Goal: Obtain resource: Obtain resource

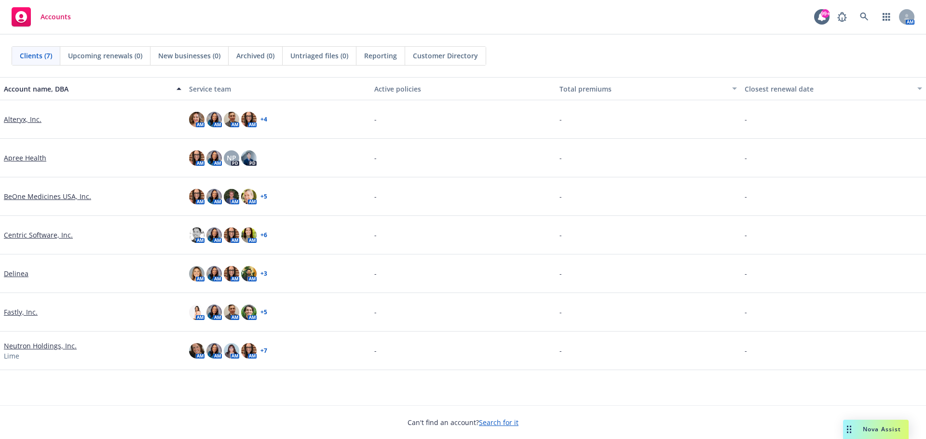
click at [25, 119] on link "Alteryx, Inc." at bounding box center [23, 119] width 38 height 10
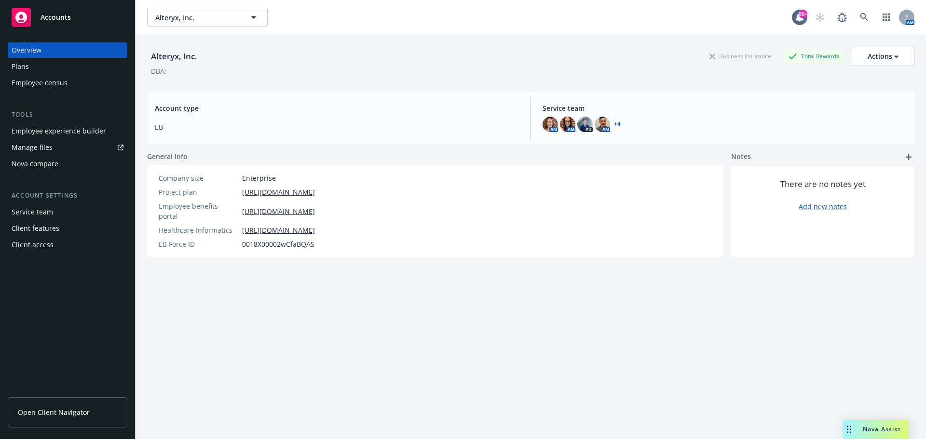
click at [56, 410] on span "Open Client Navigator" at bounding box center [54, 413] width 72 height 10
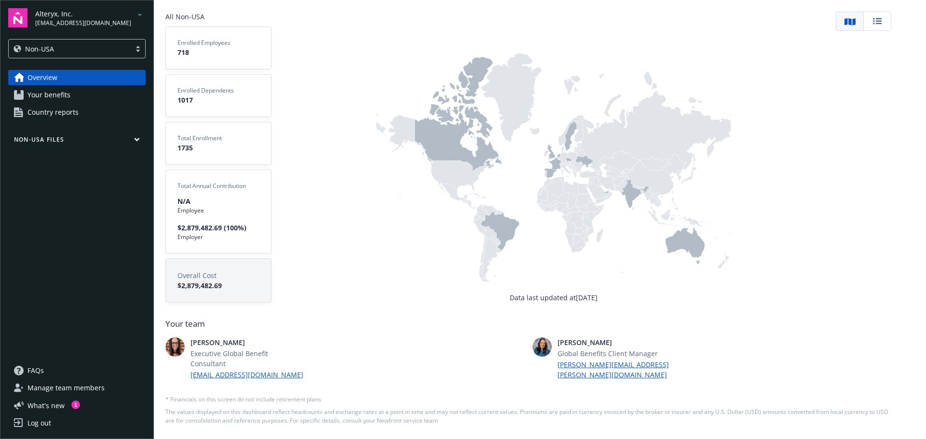
click at [55, 96] on span "Your benefits" at bounding box center [48, 94] width 43 height 15
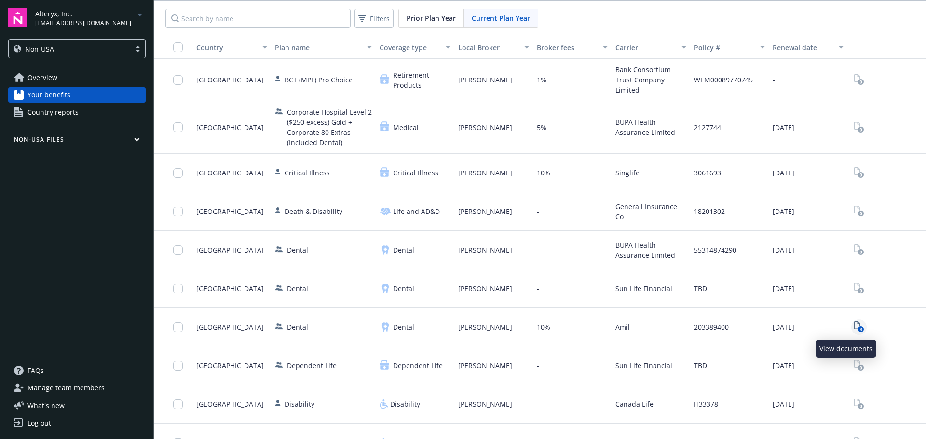
click at [858, 329] on rect "View Plan Documents" at bounding box center [861, 330] width 6 height 6
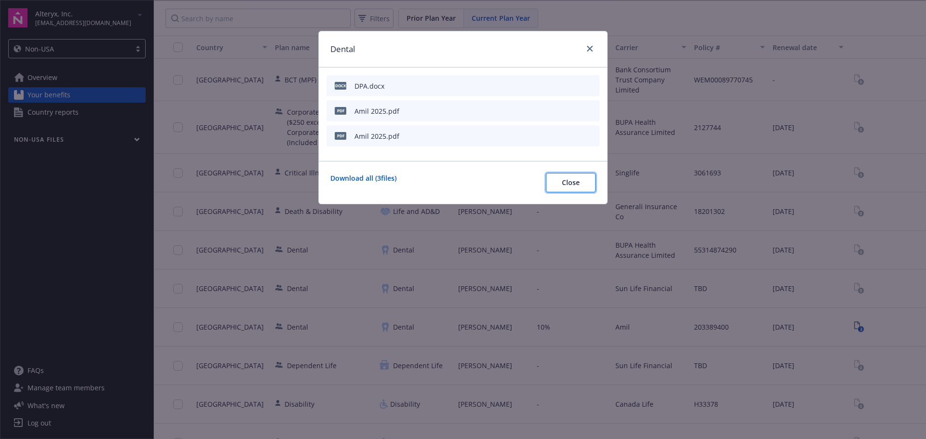
click at [566, 185] on span "Close" at bounding box center [571, 182] width 18 height 9
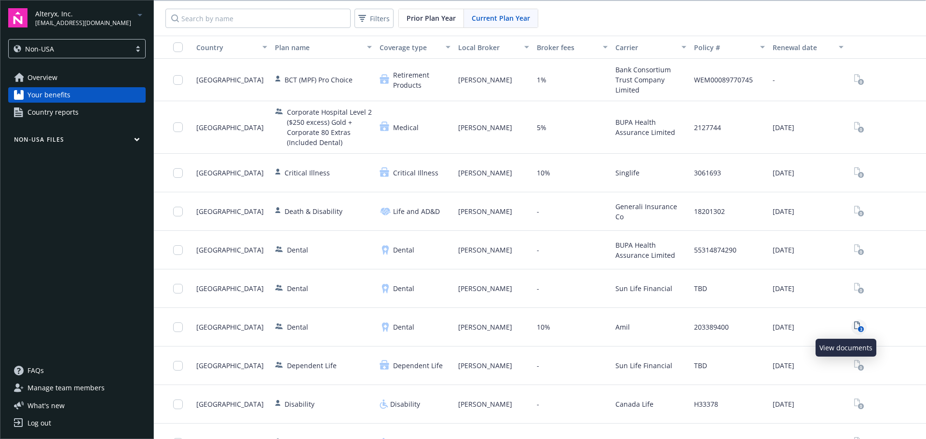
click at [854, 326] on icon "3" at bounding box center [859, 327] width 10 height 11
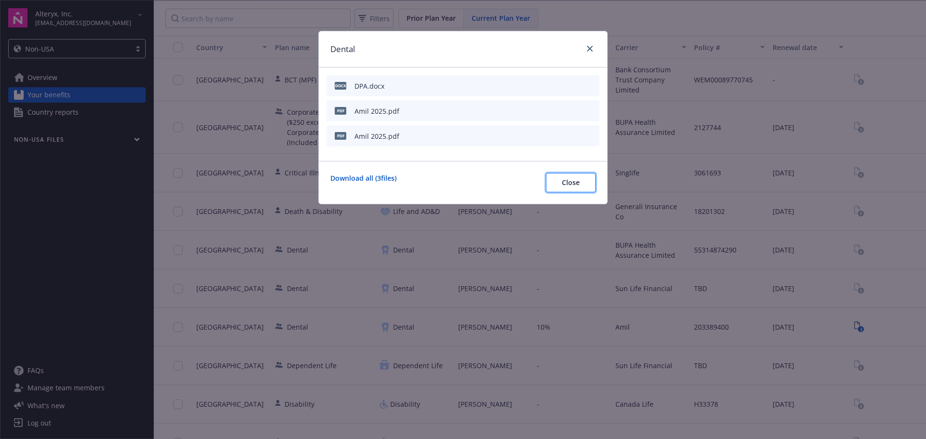
click at [556, 185] on button "Close" at bounding box center [571, 182] width 50 height 19
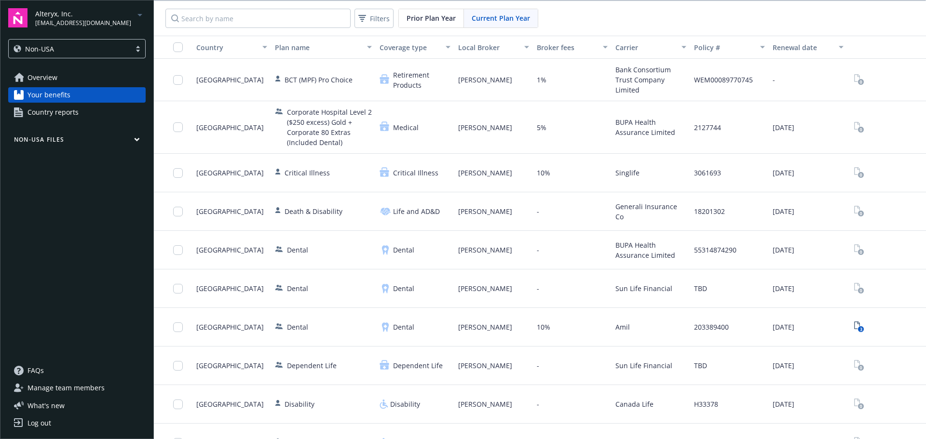
click at [219, 46] on div "Country" at bounding box center [226, 47] width 60 height 10
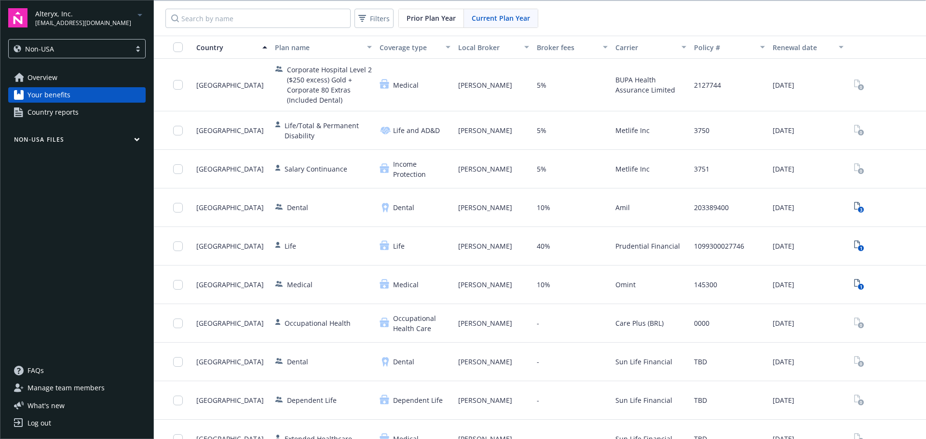
click at [134, 47] on div at bounding box center [138, 49] width 14 height 8
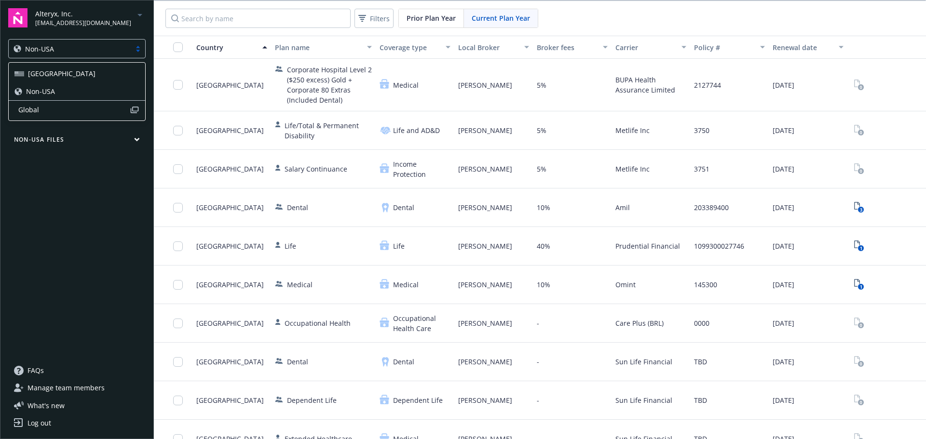
click at [104, 215] on div "Overview Your benefits Country reports Non-USA Files" at bounding box center [76, 211] width 137 height 282
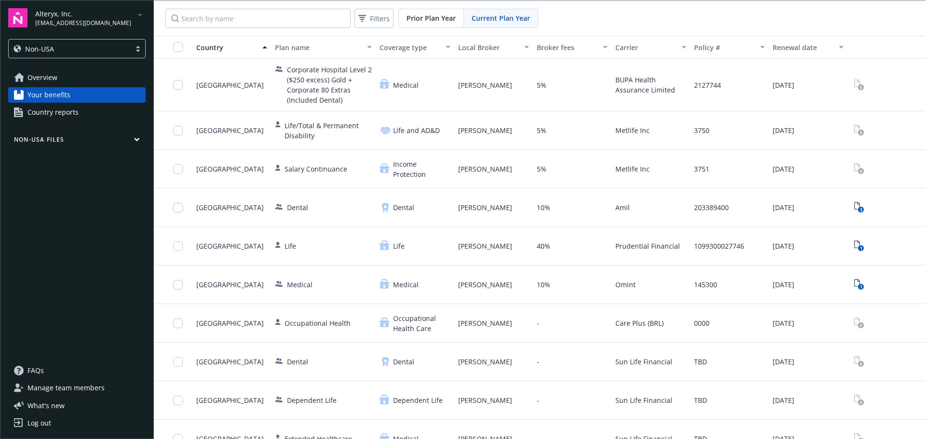
click at [134, 137] on icon "button" at bounding box center [137, 139] width 6 height 4
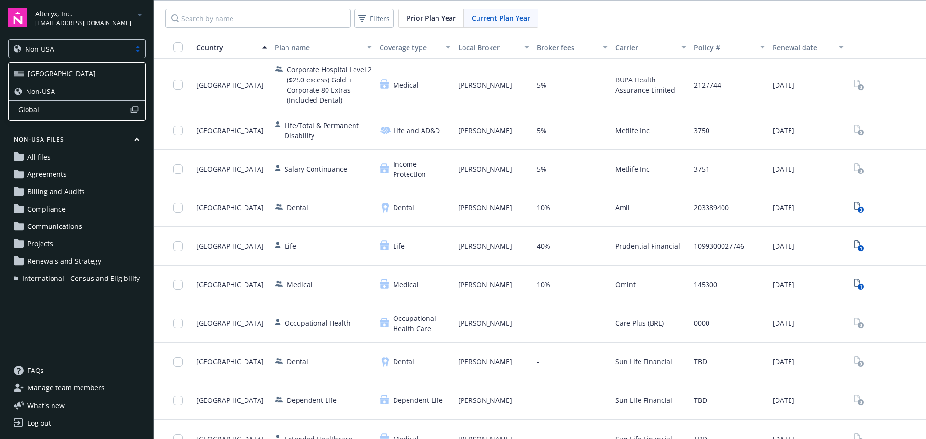
click at [142, 50] on div at bounding box center [138, 49] width 14 height 8
click at [57, 95] on div "Non-USA" at bounding box center [76, 91] width 125 height 10
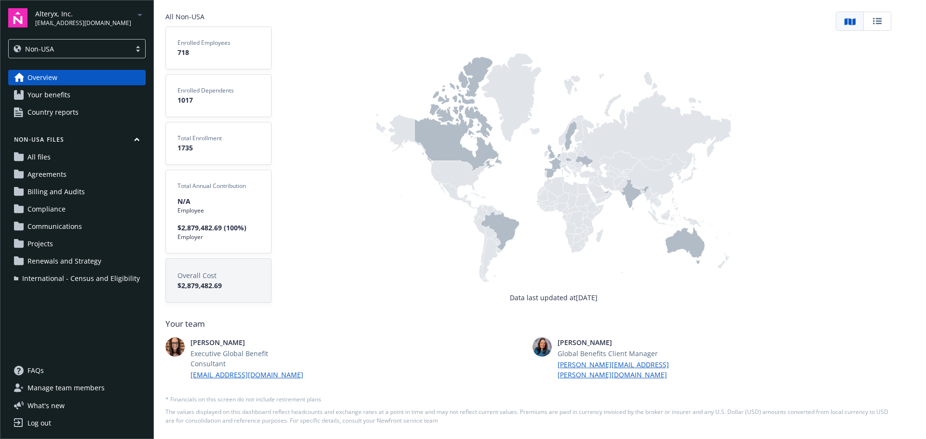
click at [504, 237] on icon at bounding box center [500, 231] width 39 height 41
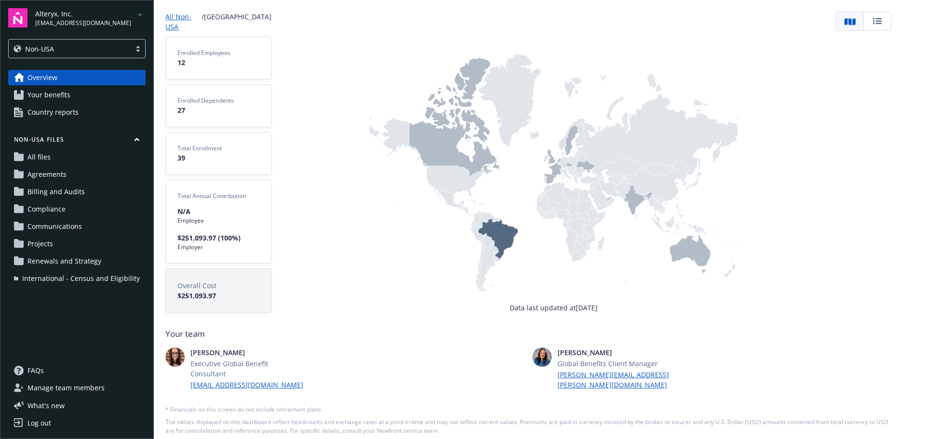
click at [189, 291] on span "$251,093.97" at bounding box center [219, 296] width 82 height 10
click at [32, 96] on span "Your benefits" at bounding box center [48, 94] width 43 height 15
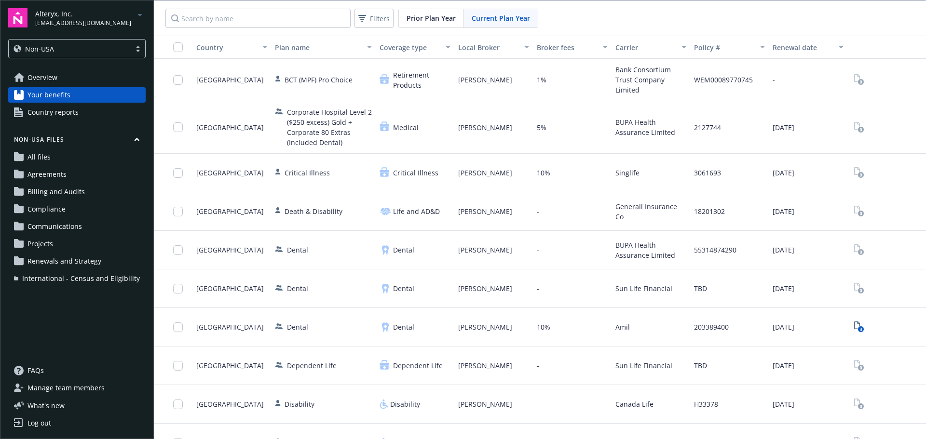
click at [260, 49] on div "Country" at bounding box center [231, 47] width 71 height 10
click at [241, 49] on div "Country" at bounding box center [226, 47] width 60 height 10
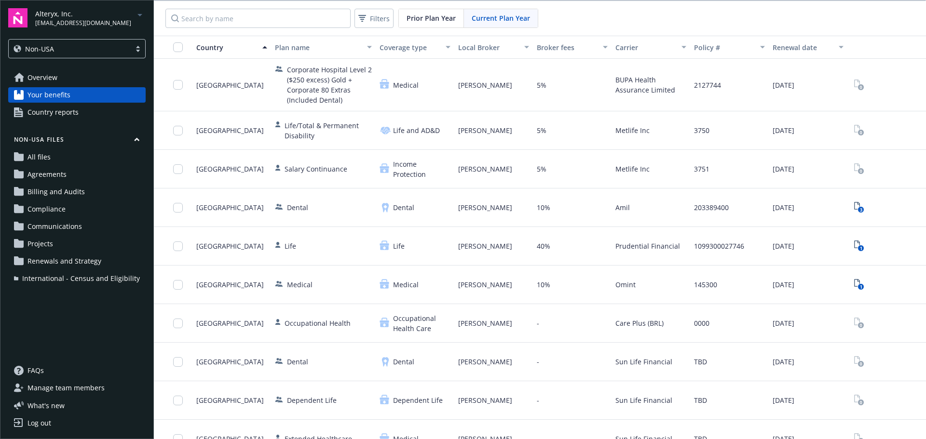
click at [35, 79] on span "Overview" at bounding box center [42, 77] width 30 height 15
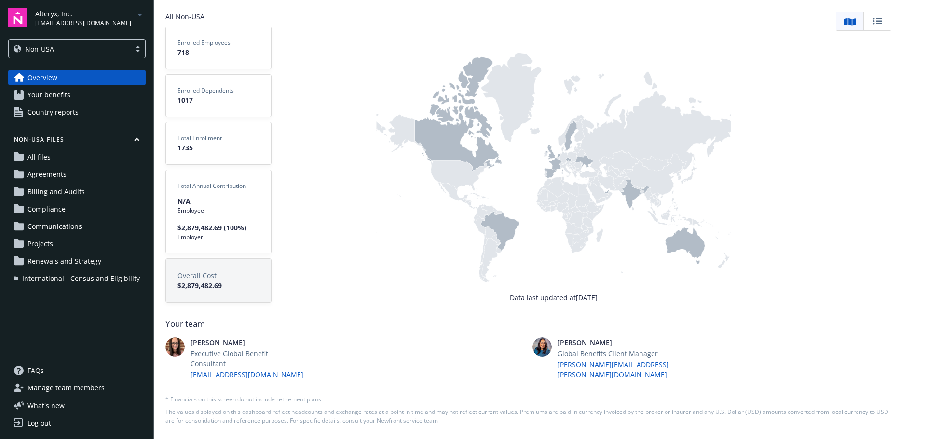
click at [42, 94] on span "Your benefits" at bounding box center [48, 94] width 43 height 15
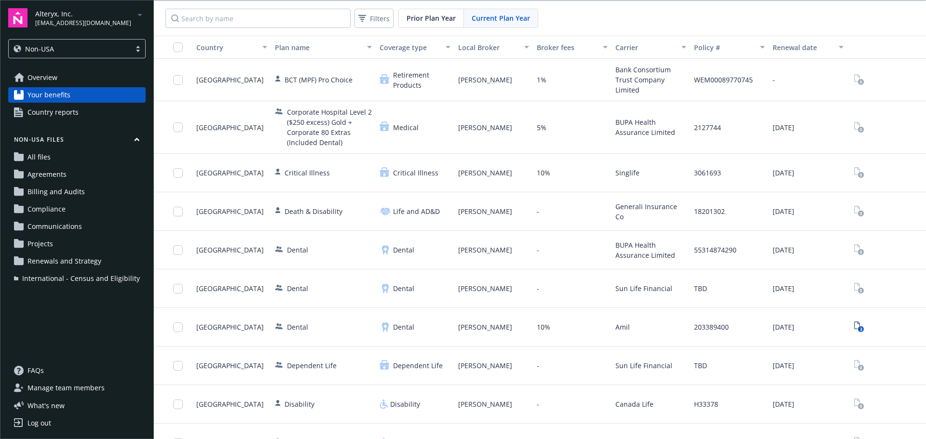
click at [210, 46] on div "Country" at bounding box center [226, 47] width 60 height 10
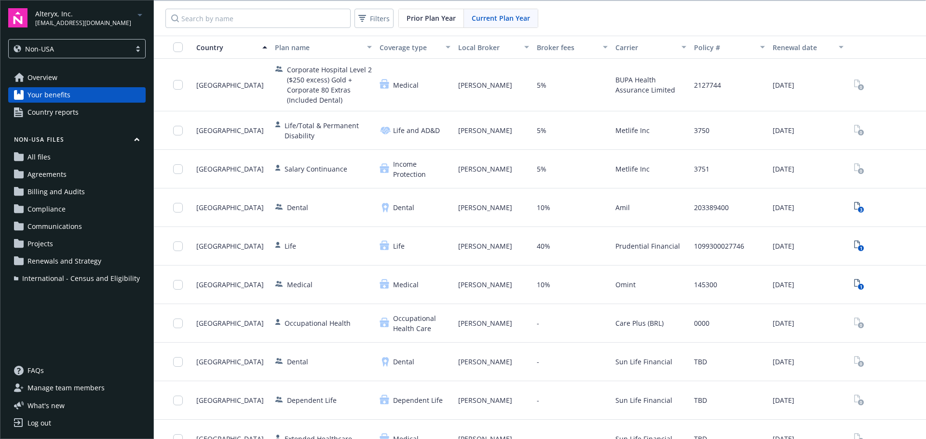
click at [29, 79] on span "Overview" at bounding box center [42, 77] width 30 height 15
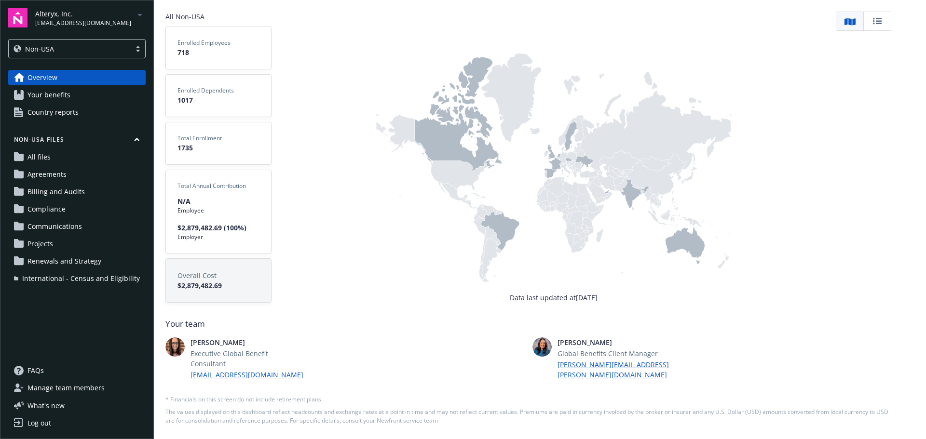
click at [875, 19] on icon at bounding box center [878, 21] width 12 height 12
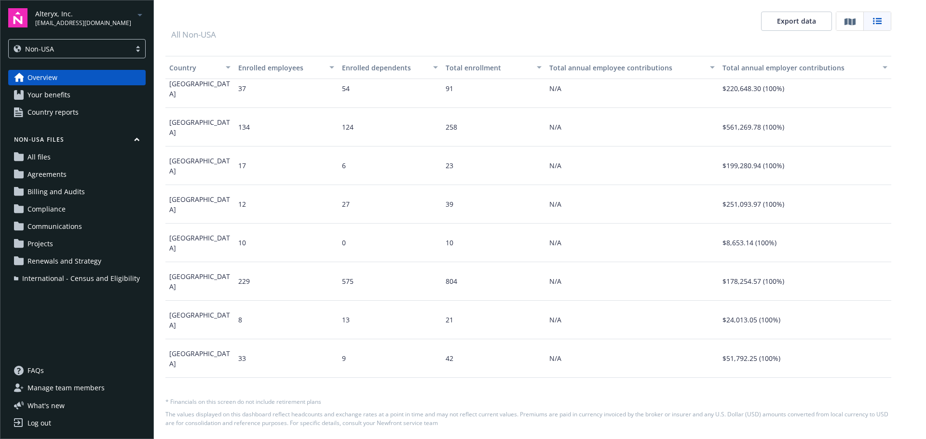
scroll to position [96, 0]
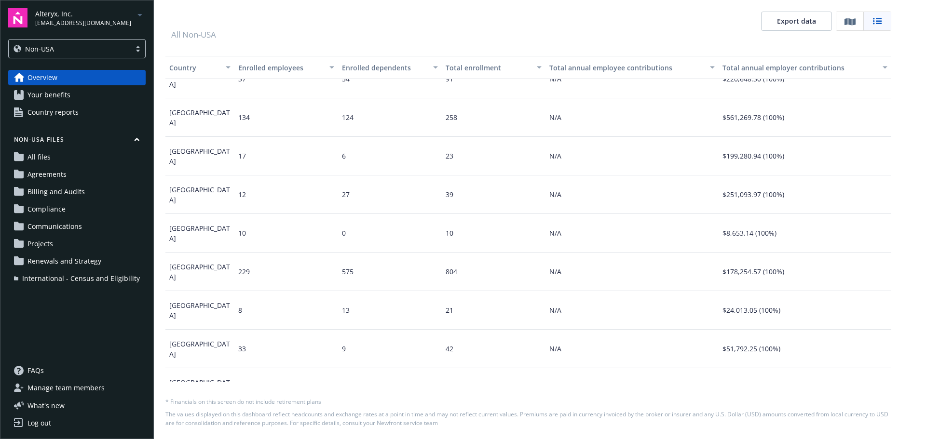
click at [760, 200] on div "$251,093.97 (100%)" at bounding box center [754, 194] width 62 height 27
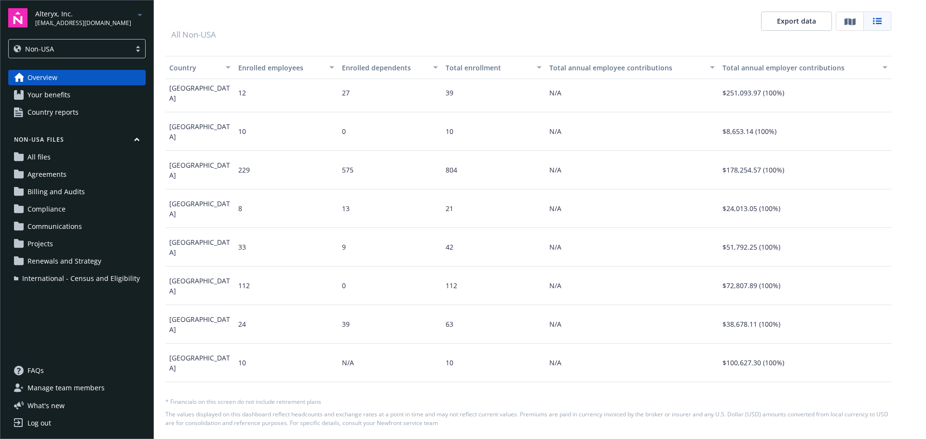
scroll to position [150, 0]
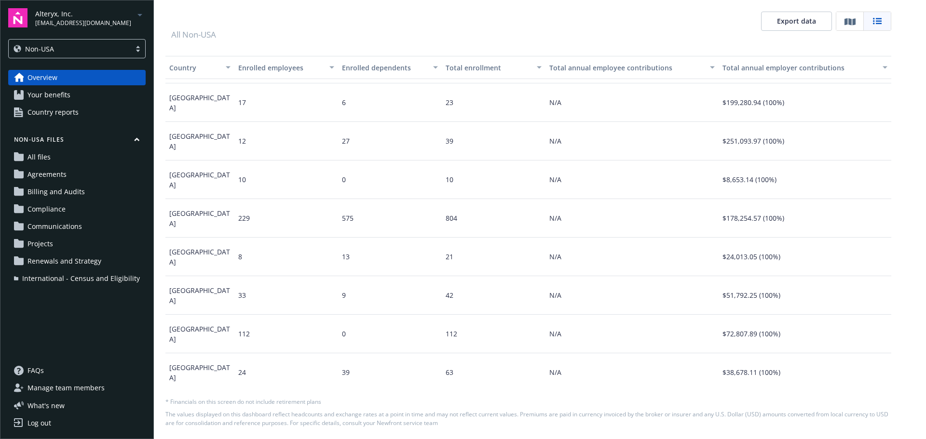
click at [423, 221] on div "575" at bounding box center [390, 218] width 104 height 39
click at [785, 25] on span "Export data" at bounding box center [796, 20] width 39 height 9
click at [294, 249] on div "8" at bounding box center [286, 257] width 104 height 39
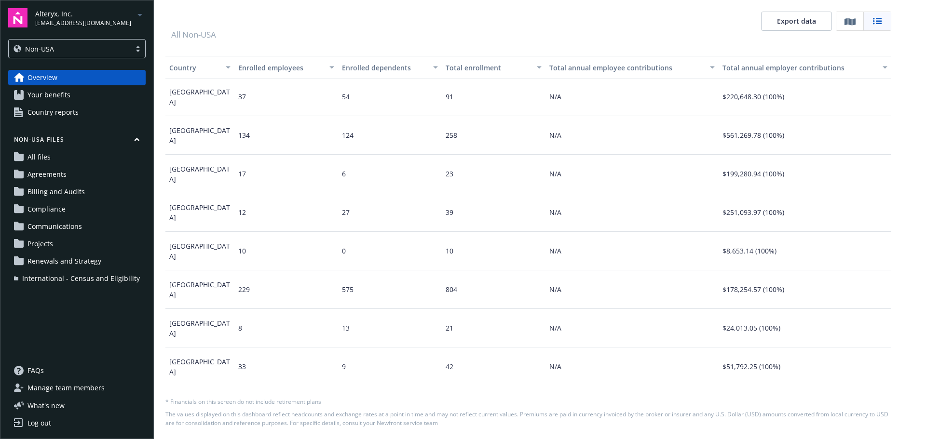
scroll to position [0, 0]
click at [750, 261] on div "$199,280.94 (100%)" at bounding box center [754, 252] width 62 height 27
